Goal: Find specific page/section: Find specific page/section

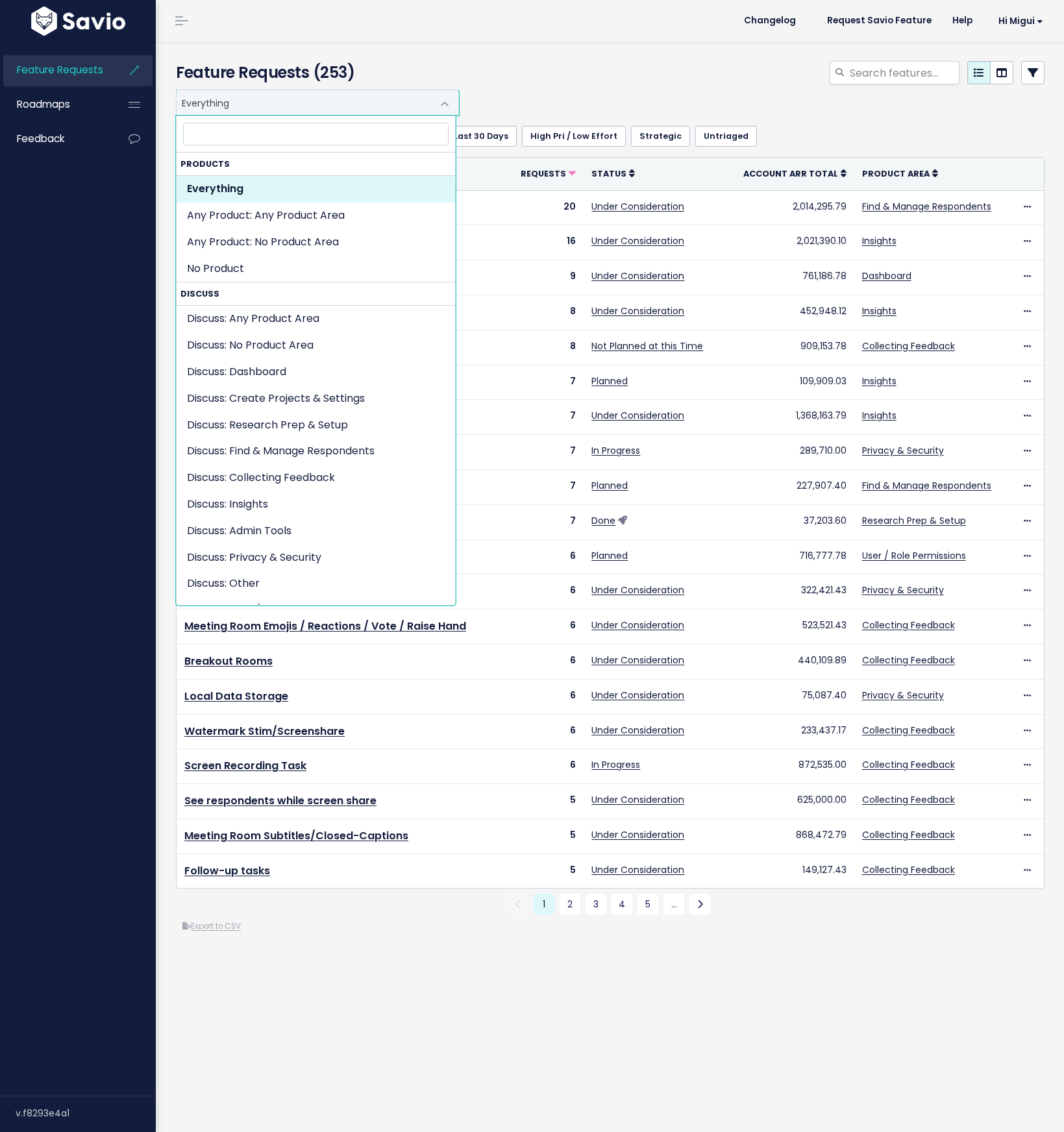
click at [281, 106] on span "Everything" at bounding box center [305, 103] width 256 height 25
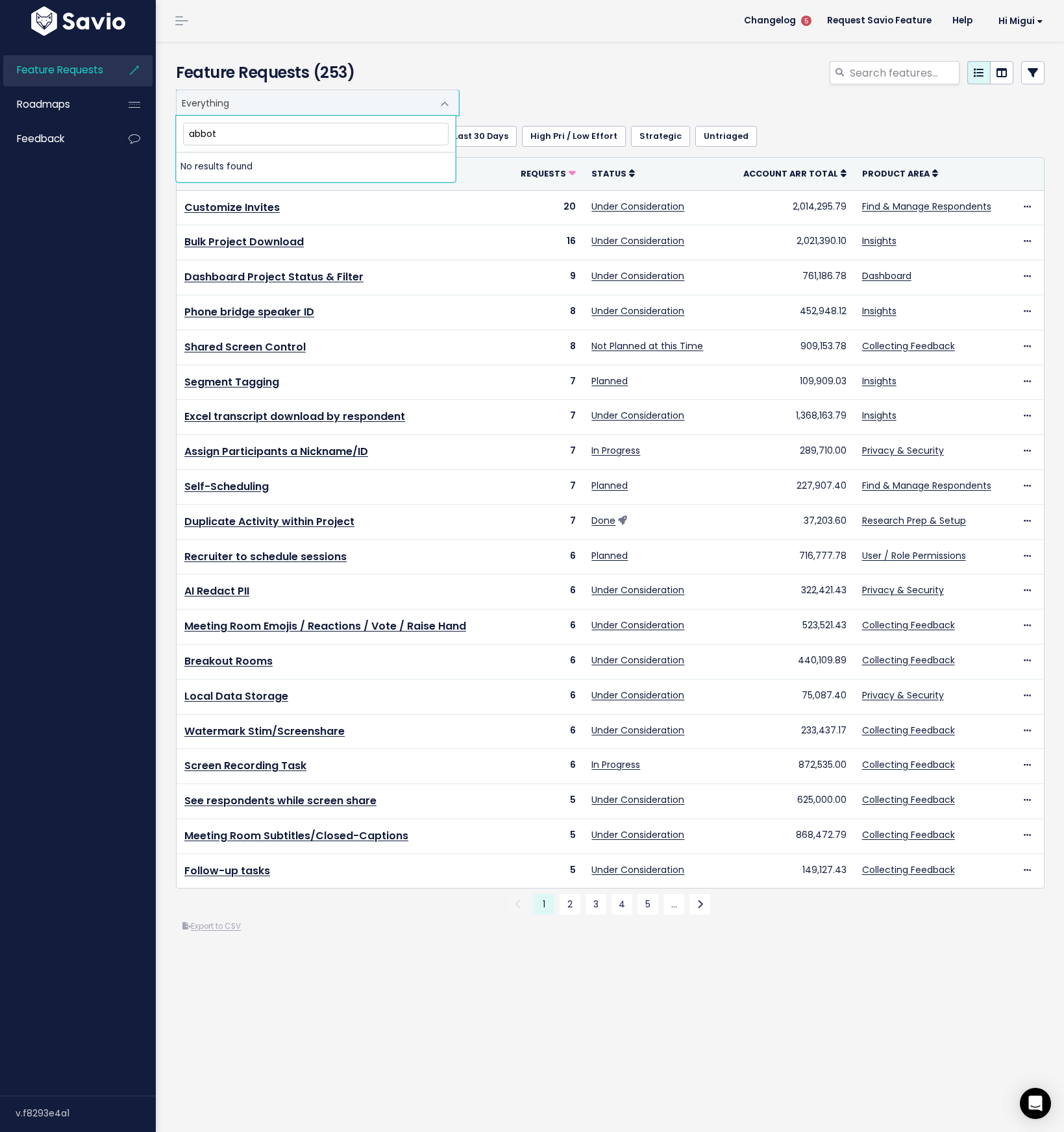
type input "[PERSON_NAME]"
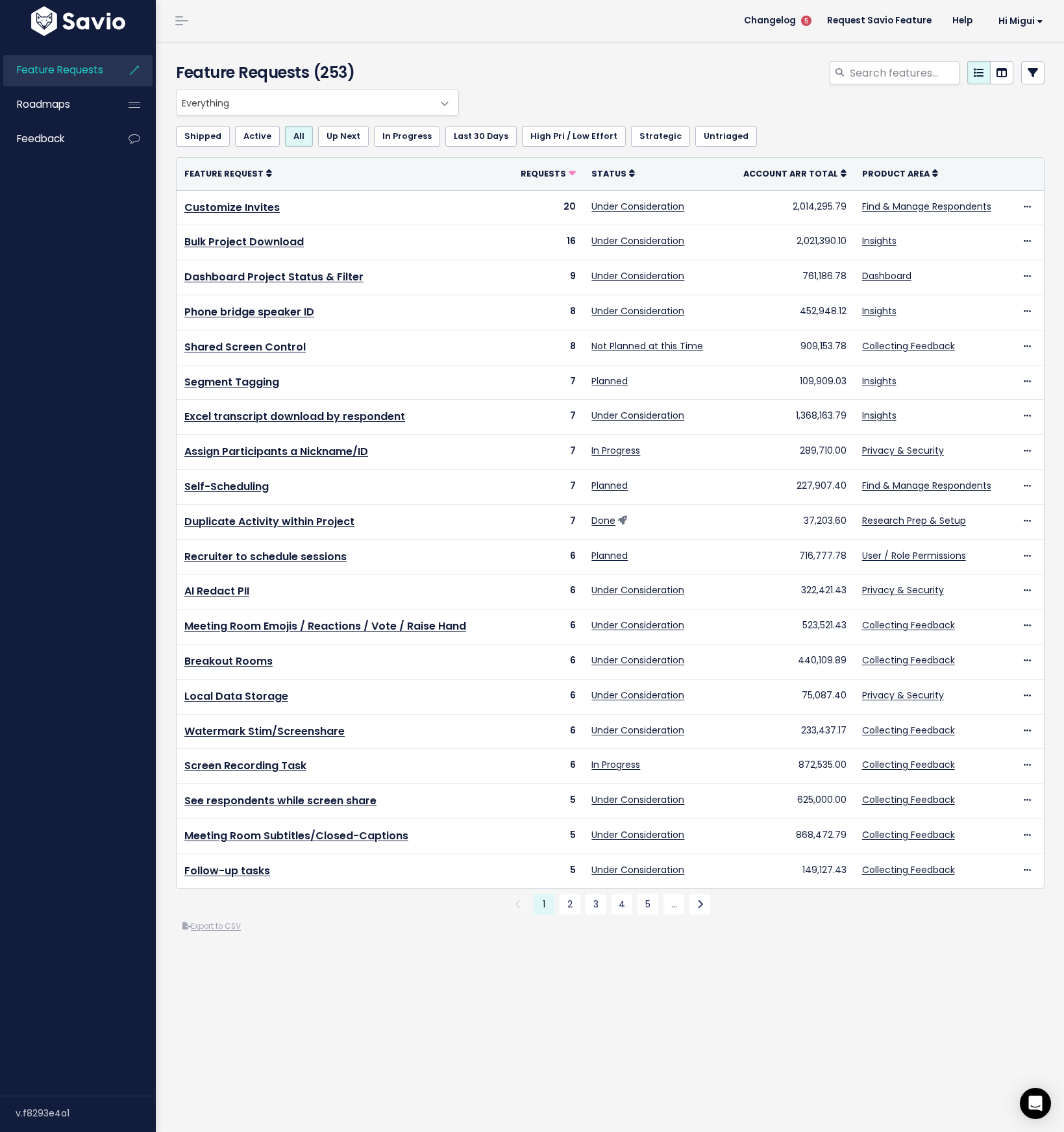
click at [81, 353] on div "Feature Requests Roadmaps Feedback" at bounding box center [78, 568] width 156 height 1057
click at [871, 76] on input "search" at bounding box center [903, 73] width 111 height 23
type input "consent form"
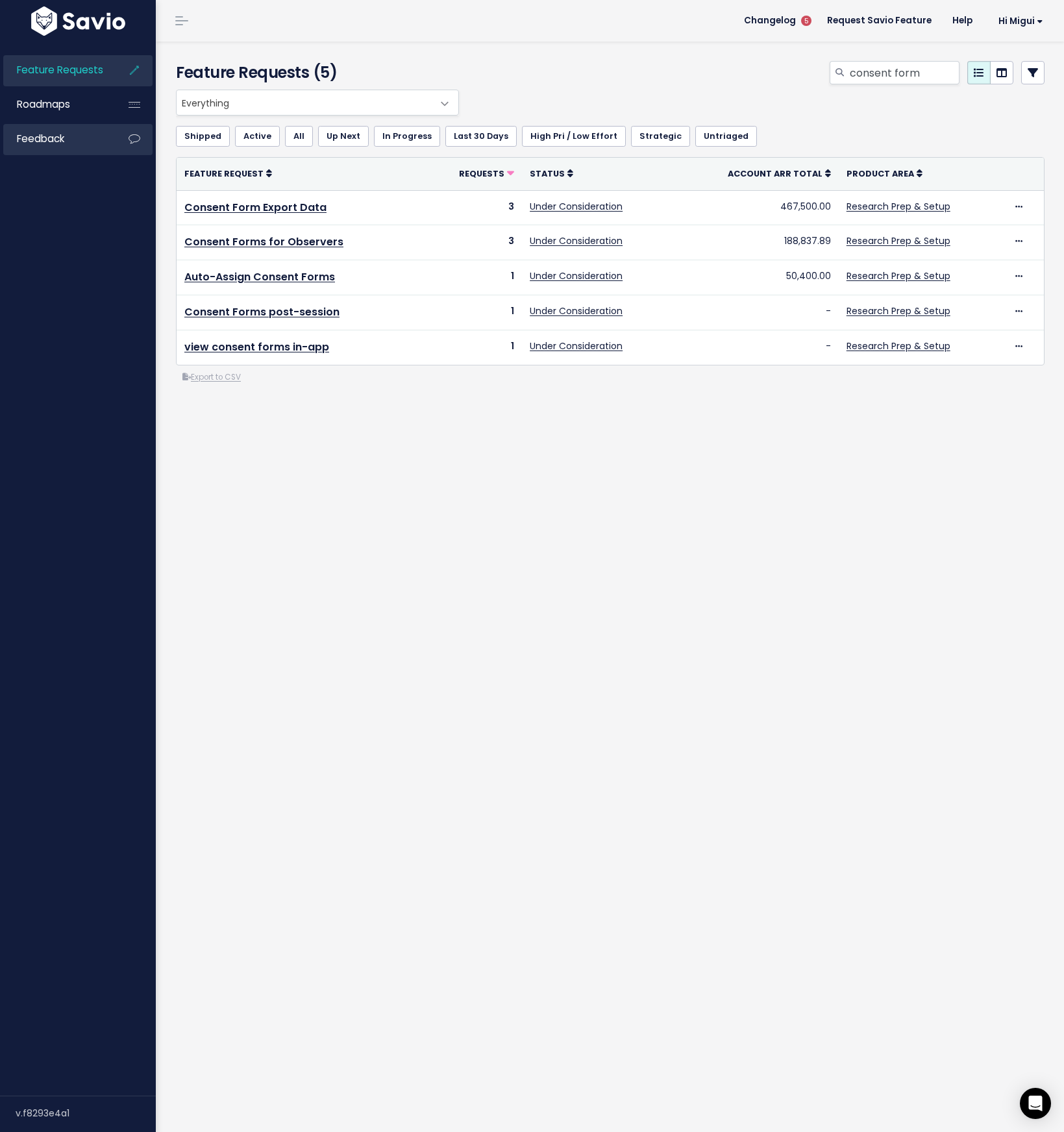
click at [70, 137] on link "Feedback" at bounding box center [55, 139] width 105 height 30
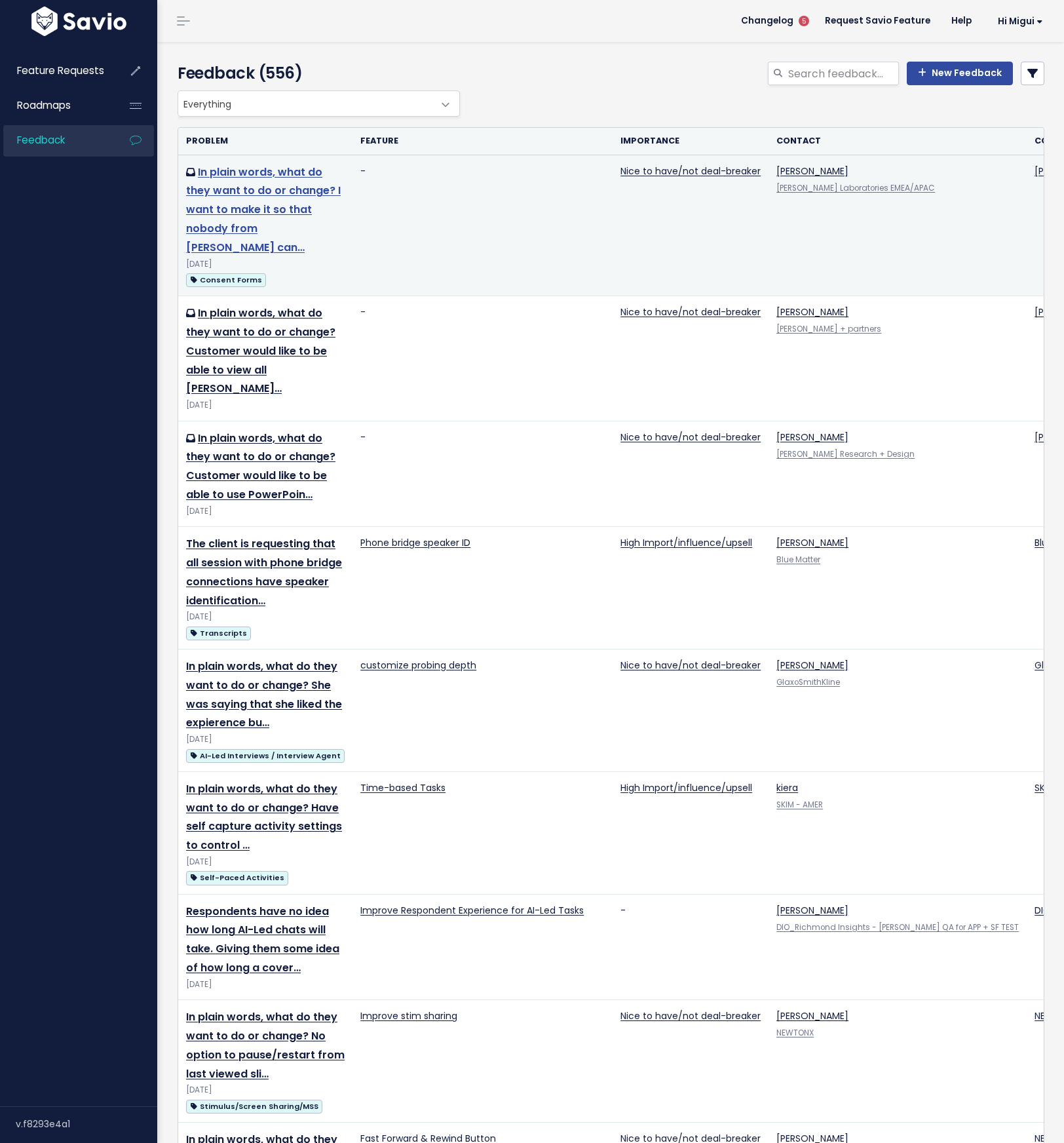
click at [263, 193] on link "In plain words, what do they want to do or change? I want to make it so that no…" at bounding box center [263, 209] width 155 height 90
